Goal: Navigation & Orientation: Find specific page/section

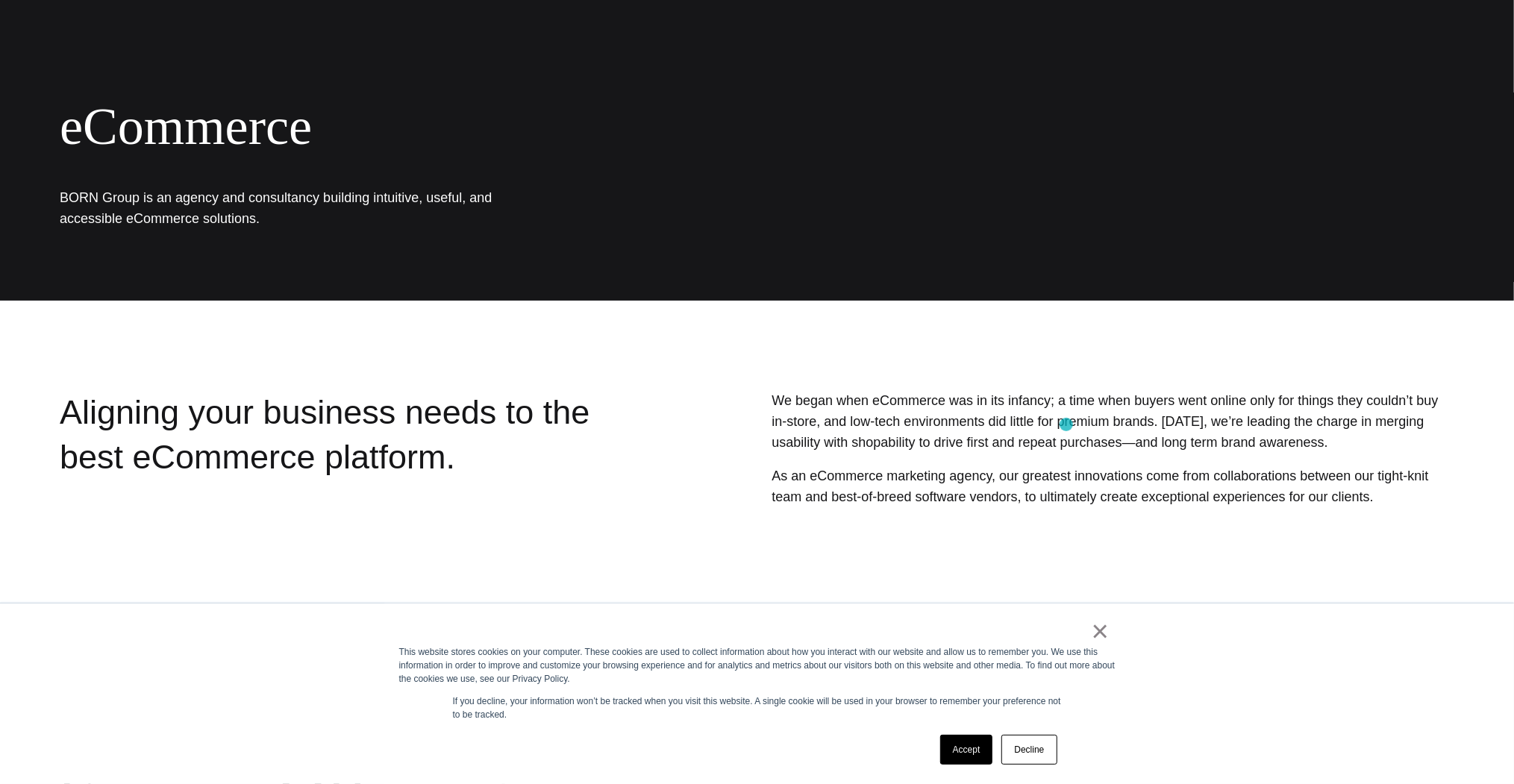
scroll to position [239, 0]
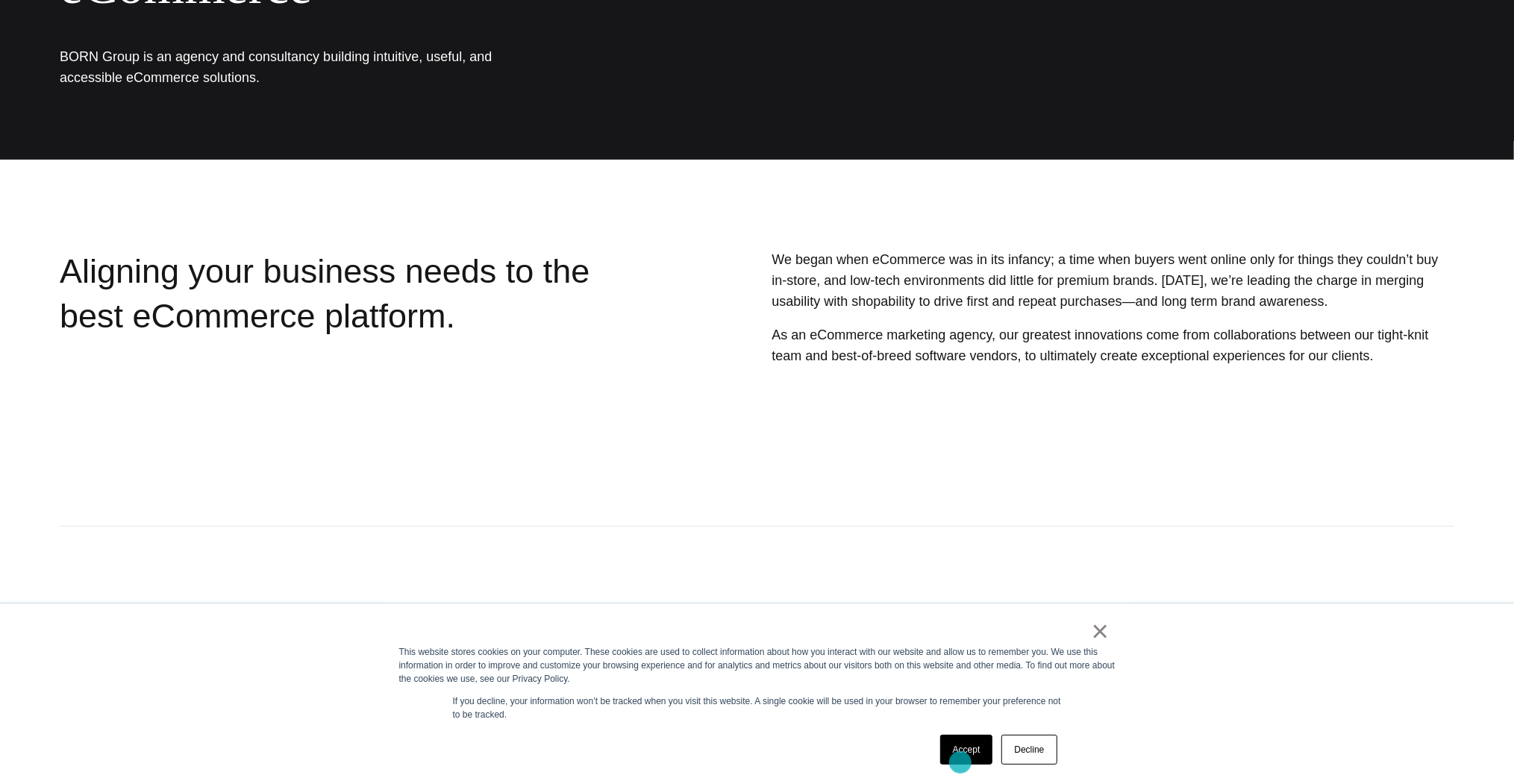
click at [960, 762] on link "Accept" at bounding box center [966, 750] width 53 height 30
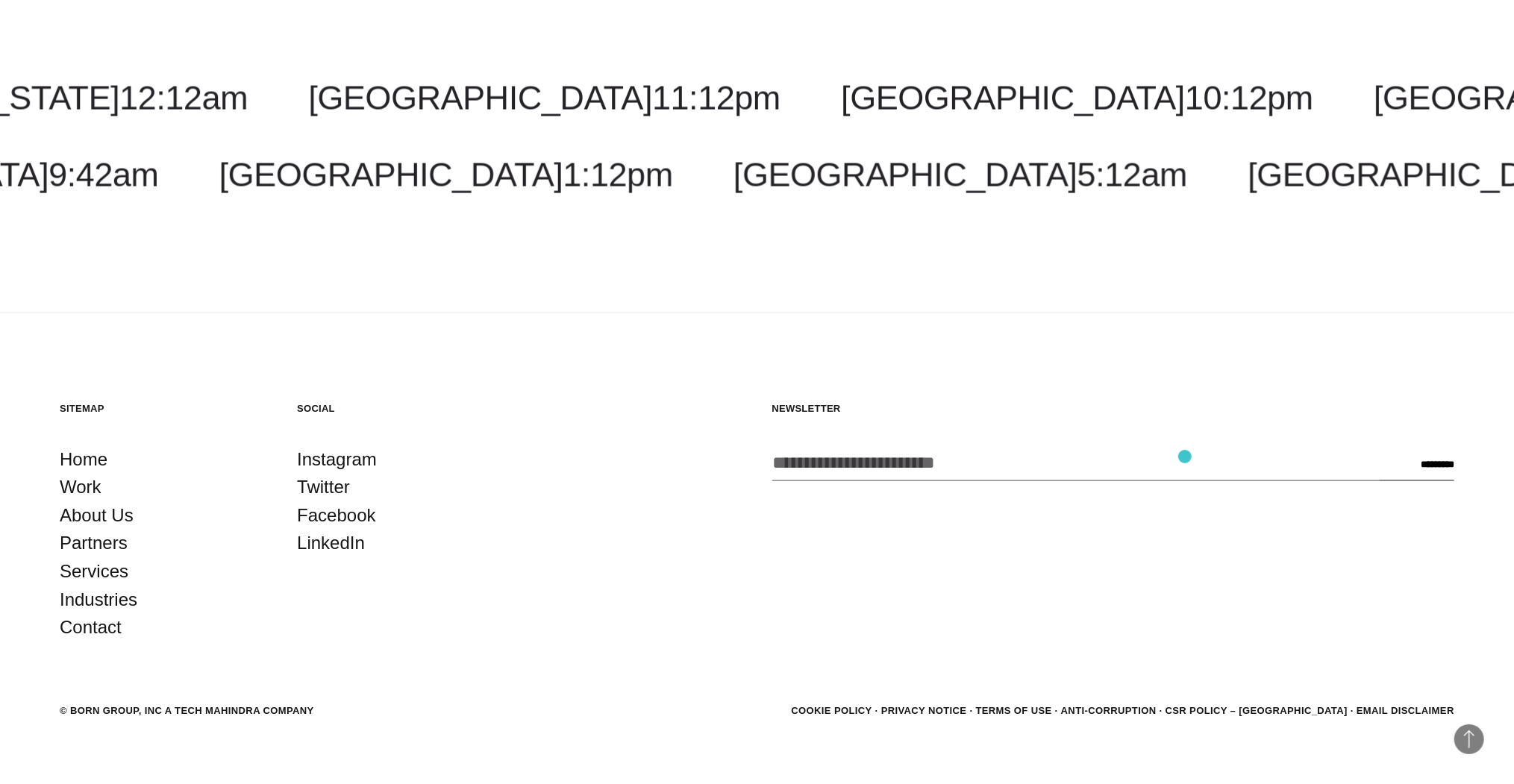
scroll to position [2029, 0]
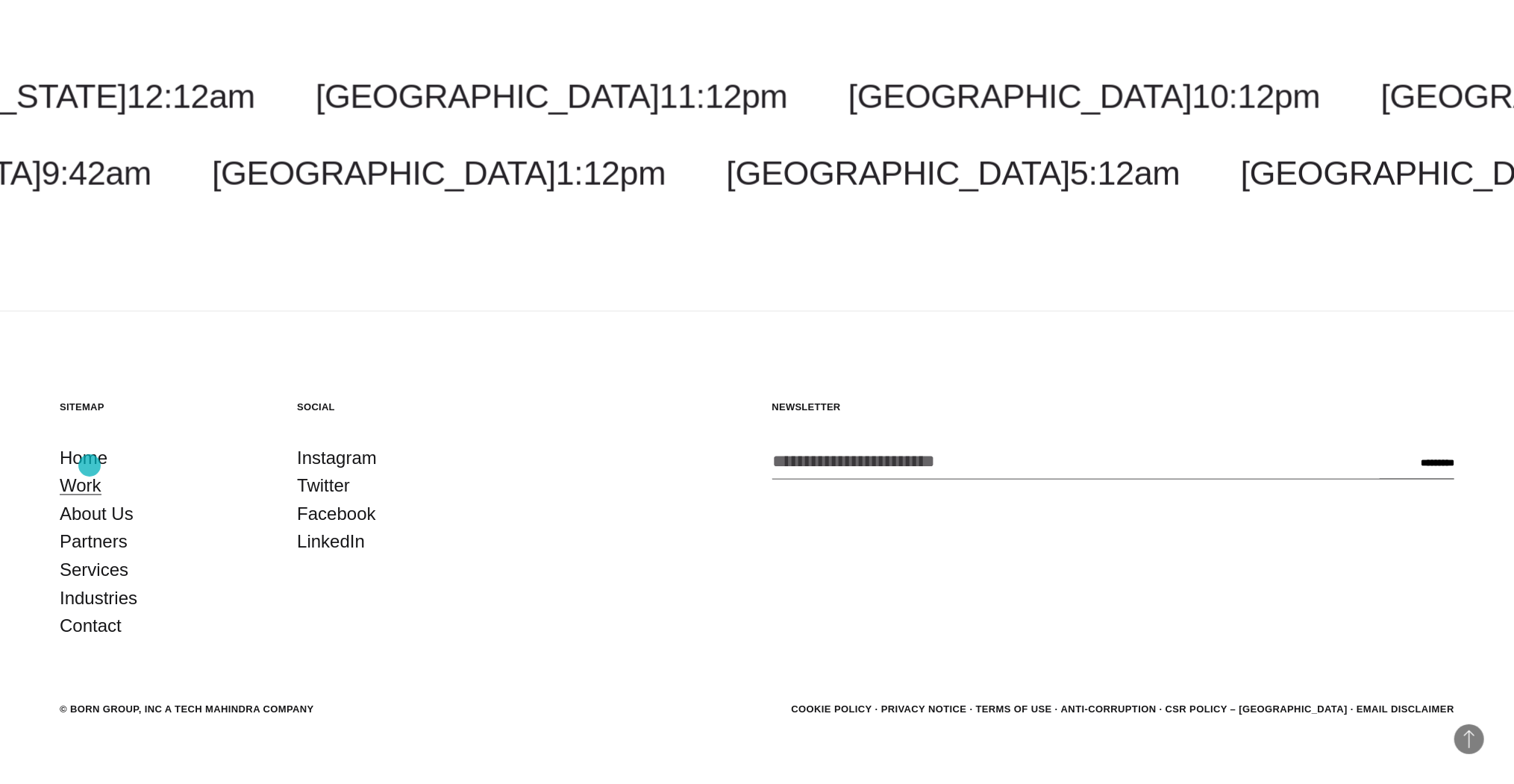
click at [90, 472] on link "Work" at bounding box center [81, 486] width 42 height 29
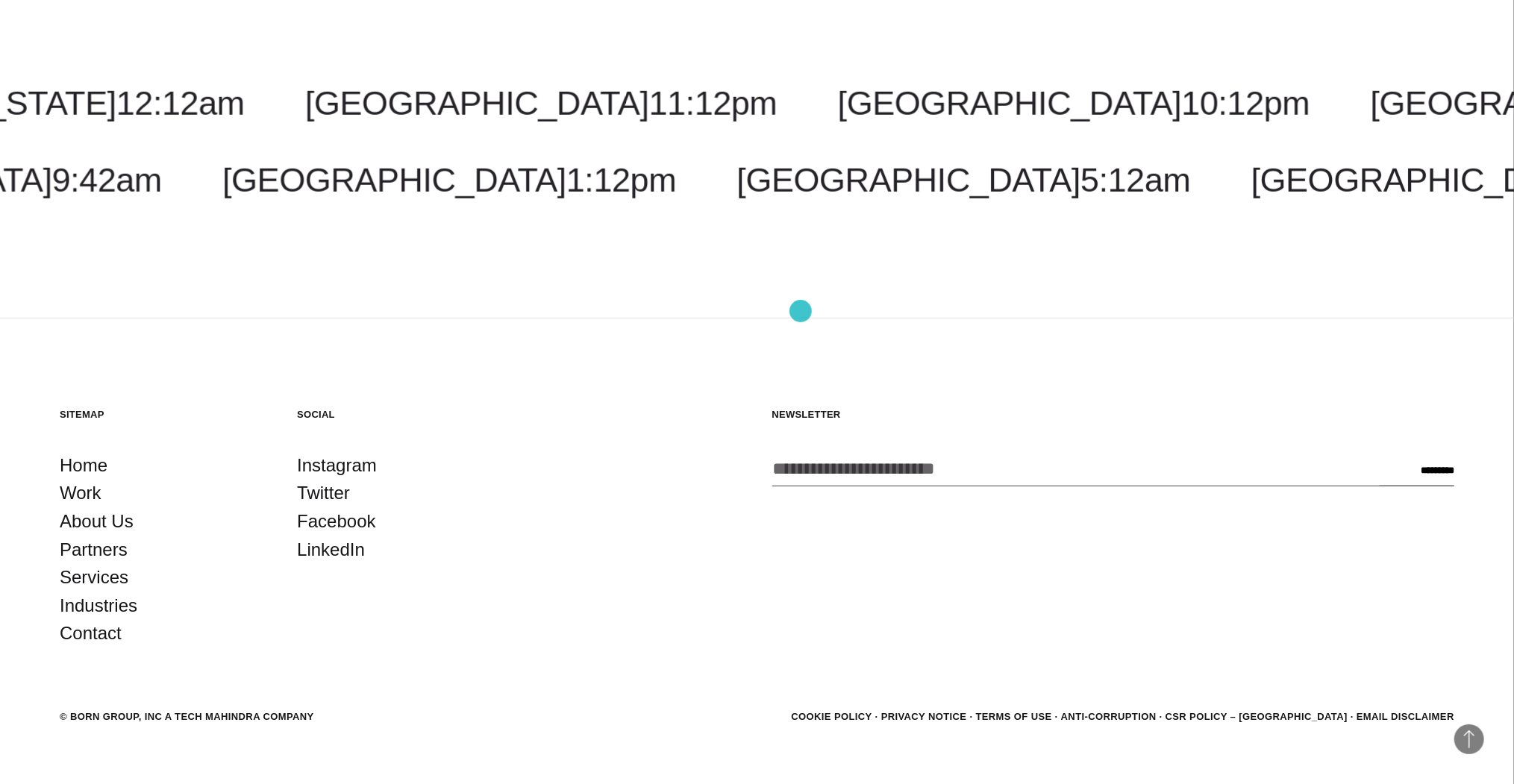
scroll to position [5617, 0]
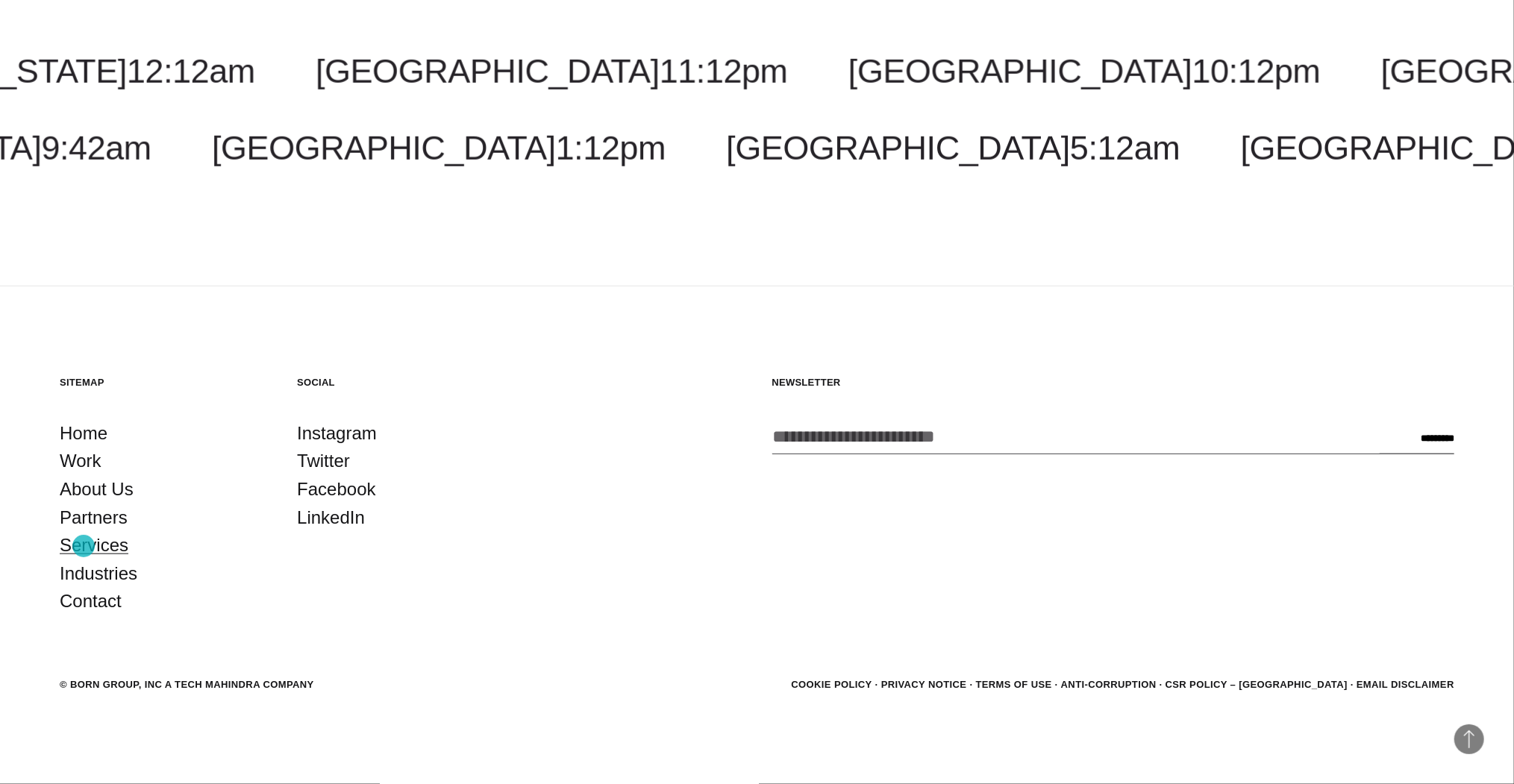
click at [84, 547] on link "Services" at bounding box center [94, 546] width 69 height 29
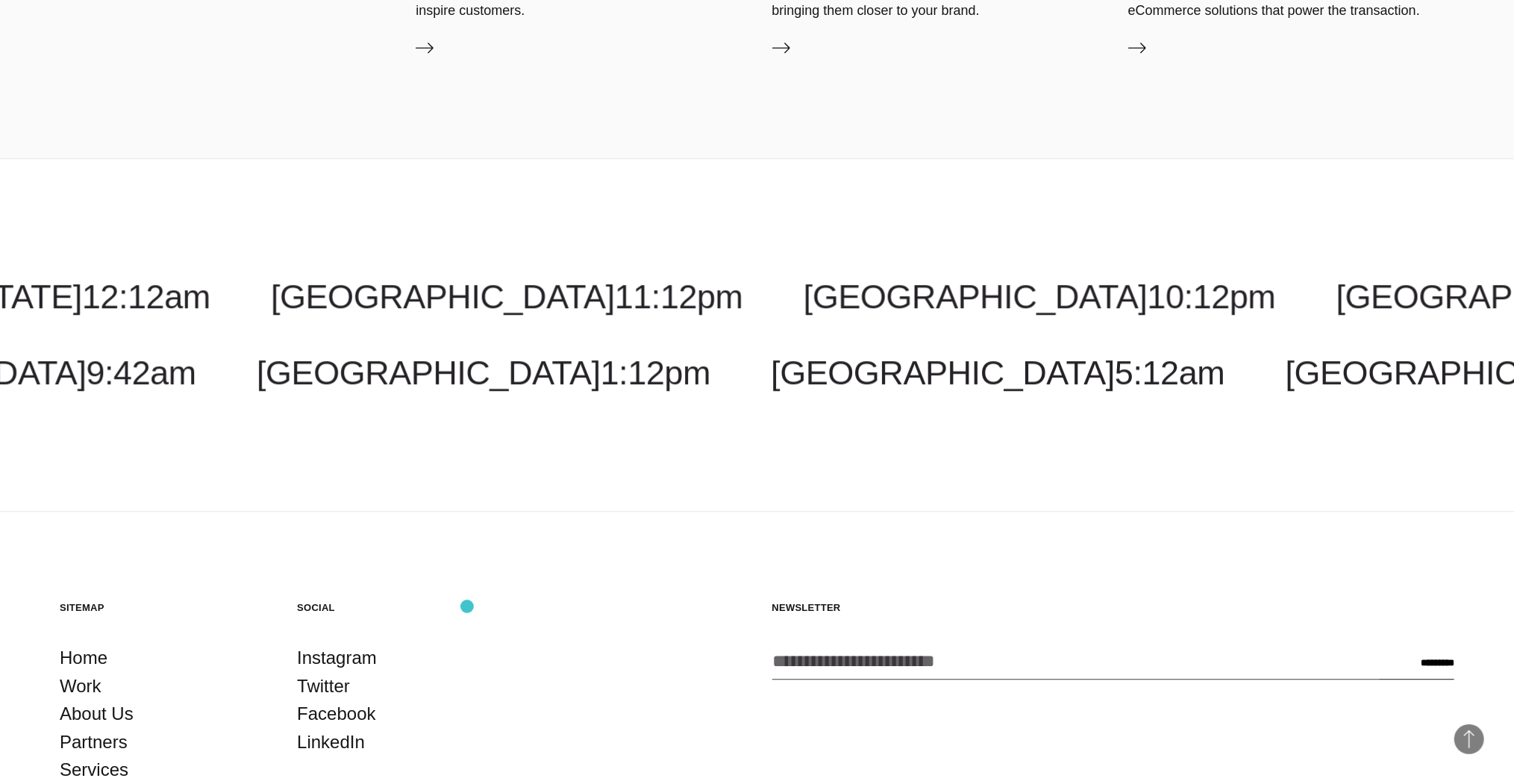
scroll to position [3119, 0]
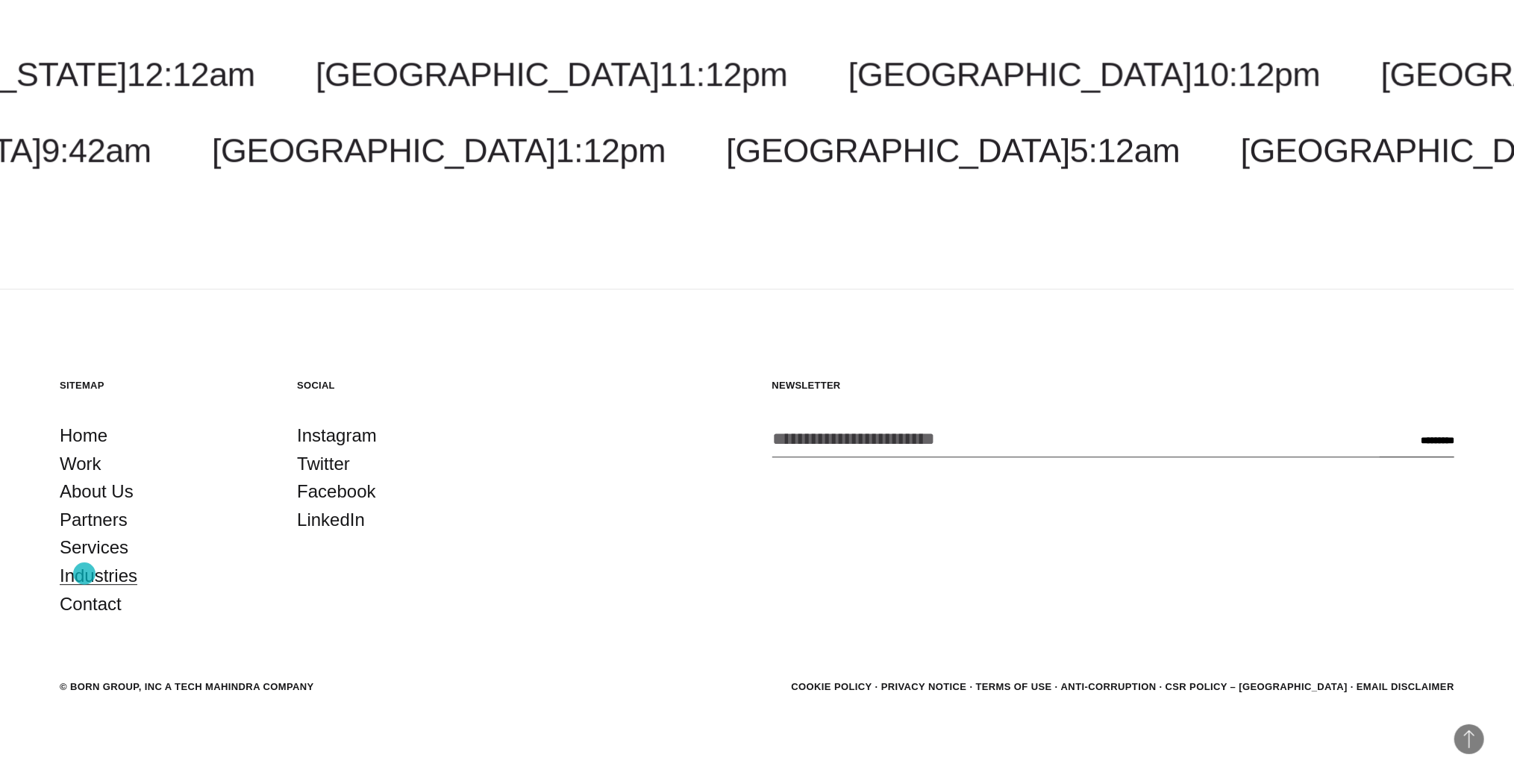
click at [85, 574] on link "Industries" at bounding box center [98, 576] width 78 height 29
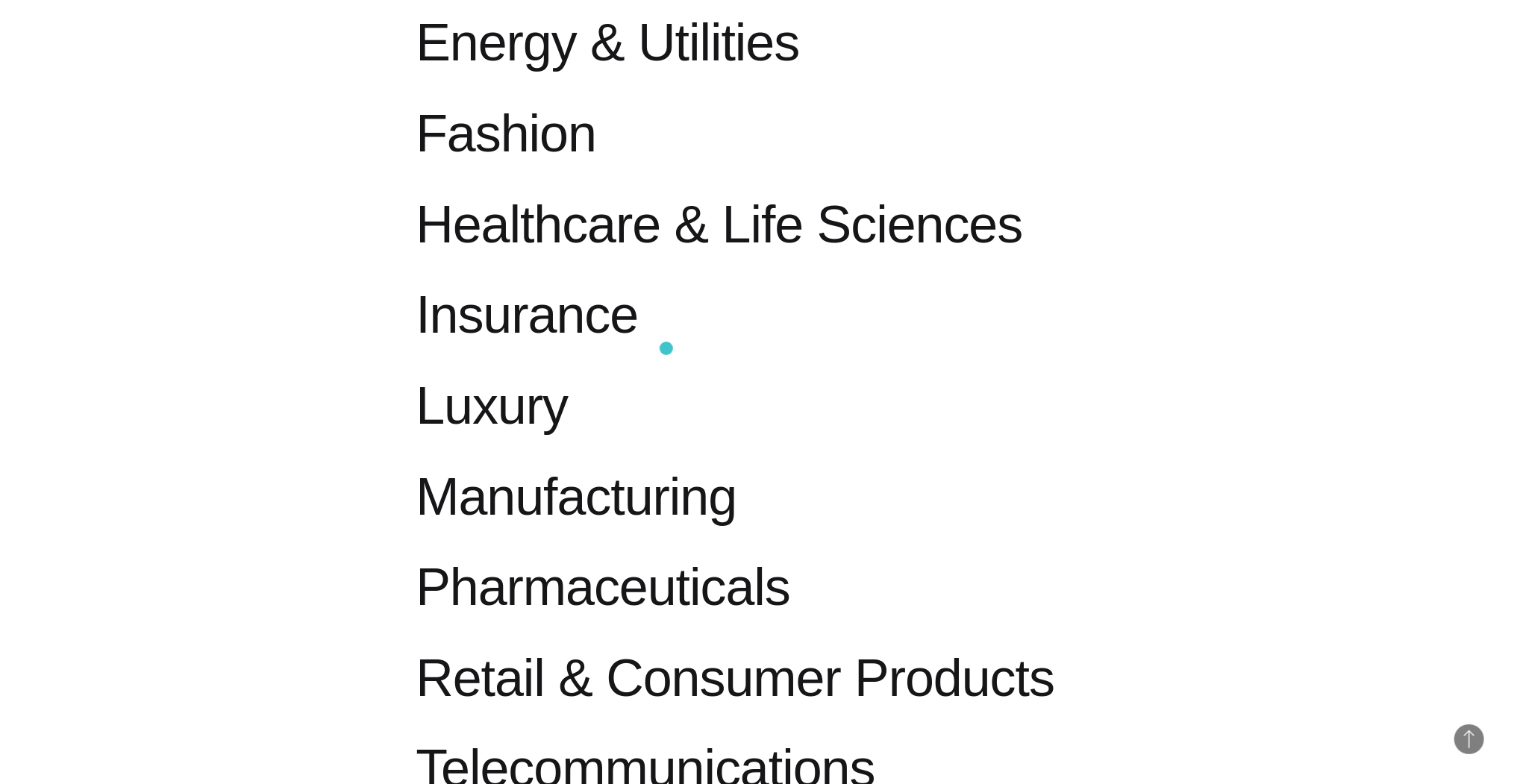
scroll to position [1493, 0]
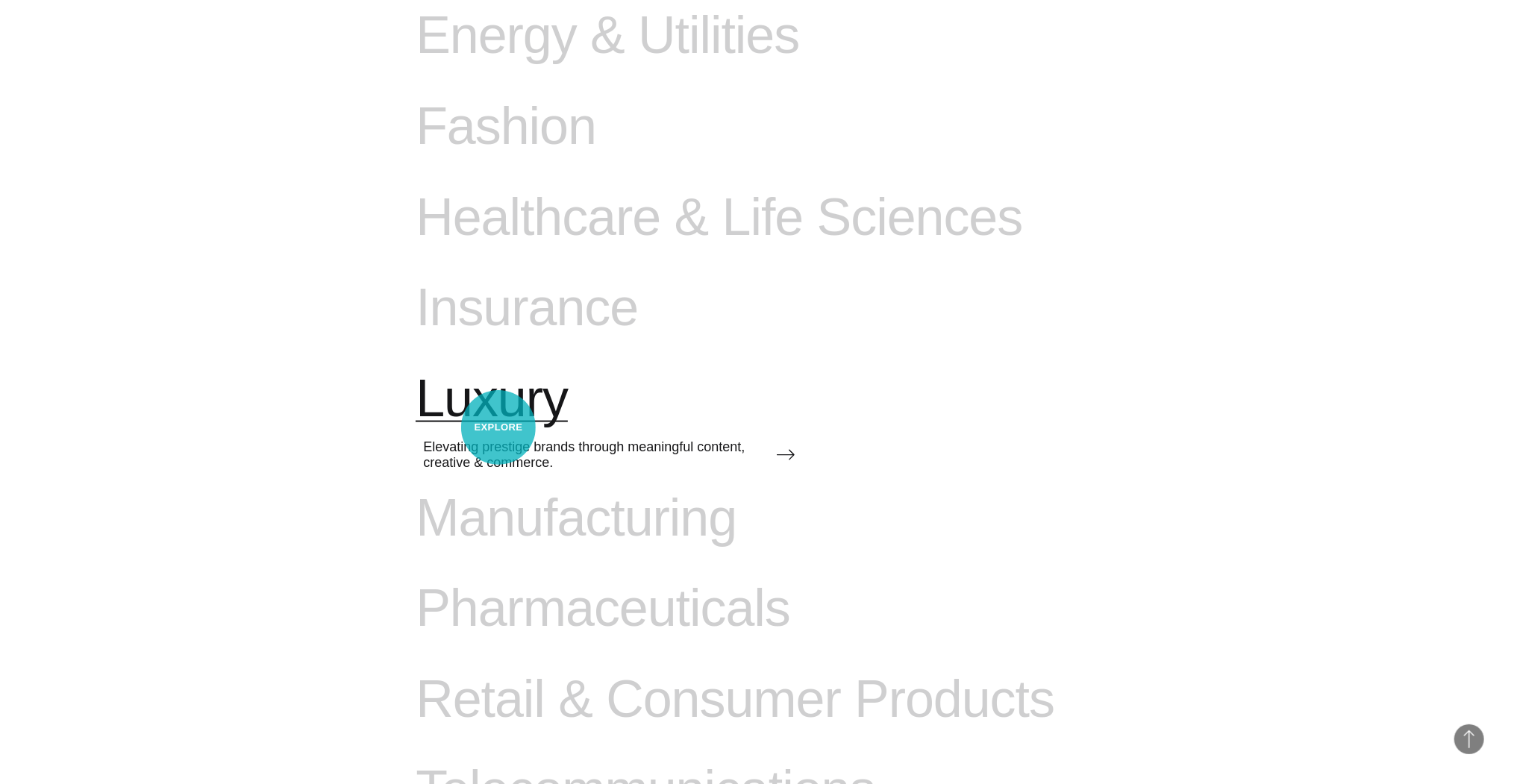
click at [498, 428] on span "Luxury" at bounding box center [492, 399] width 153 height 61
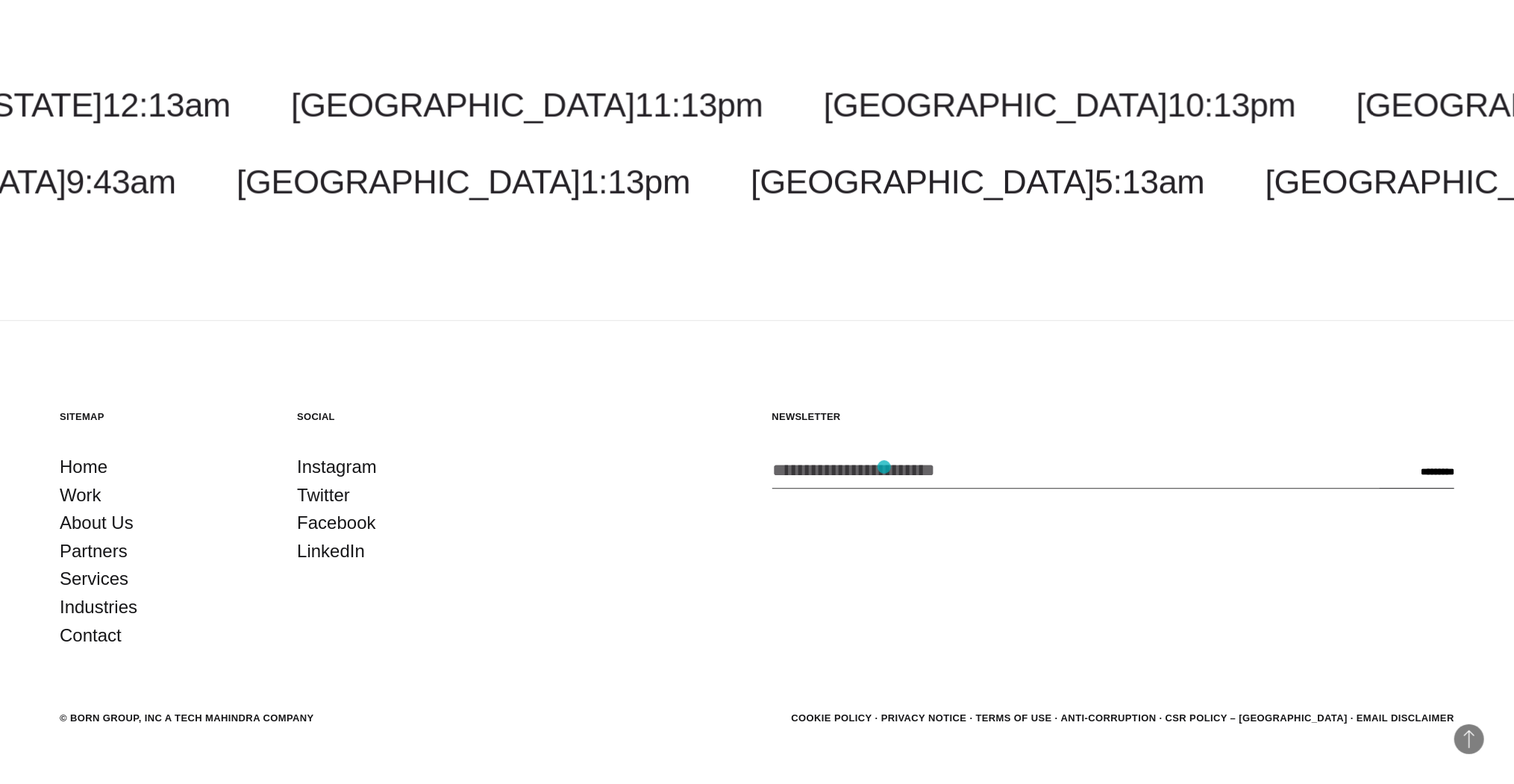
scroll to position [3193, 0]
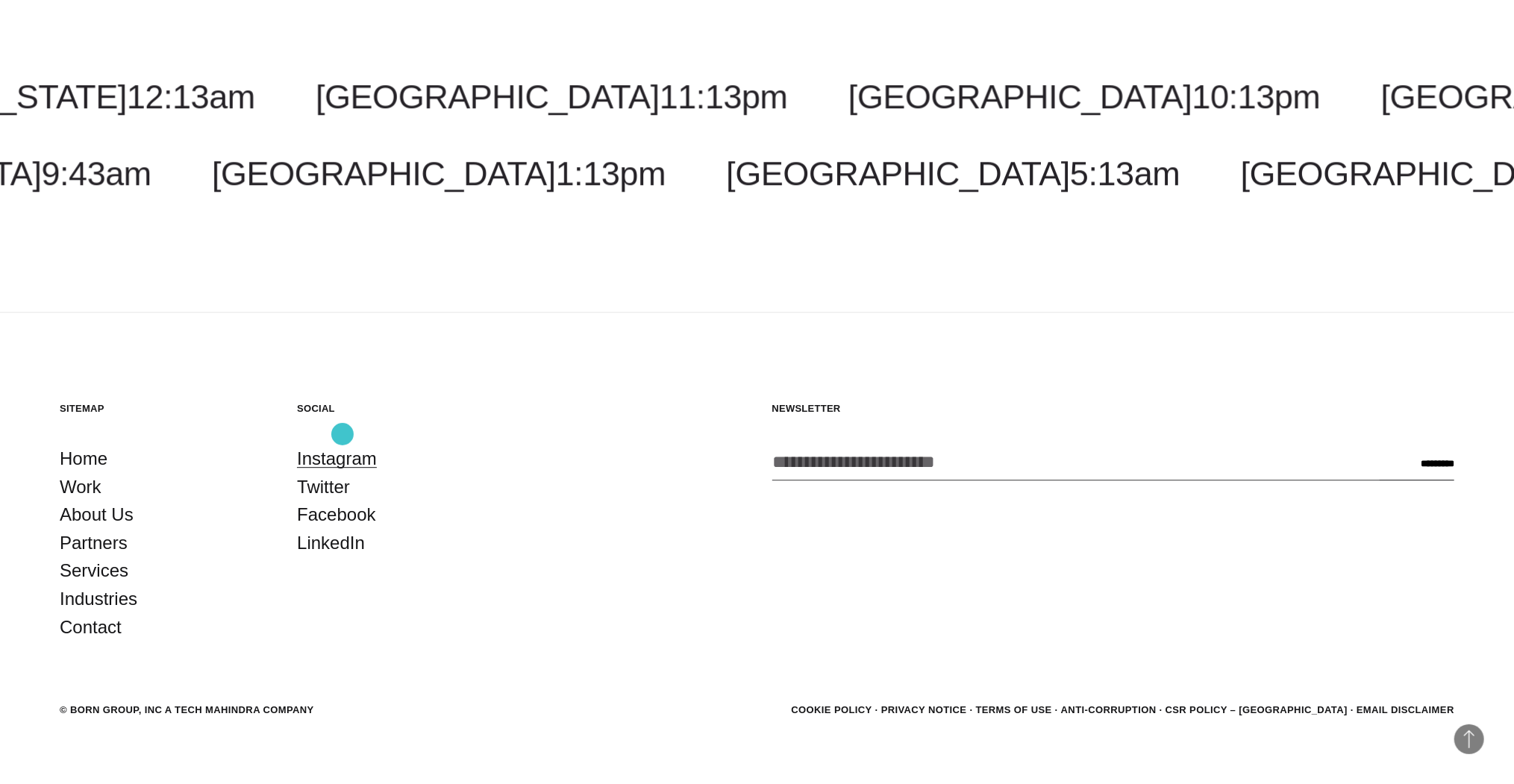
click at [342, 444] on link "Instagram" at bounding box center [336, 459] width 80 height 29
